Goal: Task Accomplishment & Management: Use online tool/utility

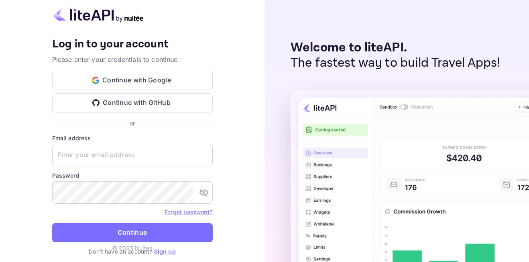
type input "adminpassword_support@yandex-team.ru"
click at [113, 234] on button "Continue" at bounding box center [132, 232] width 161 height 19
